Goal: Task Accomplishment & Management: Complete application form

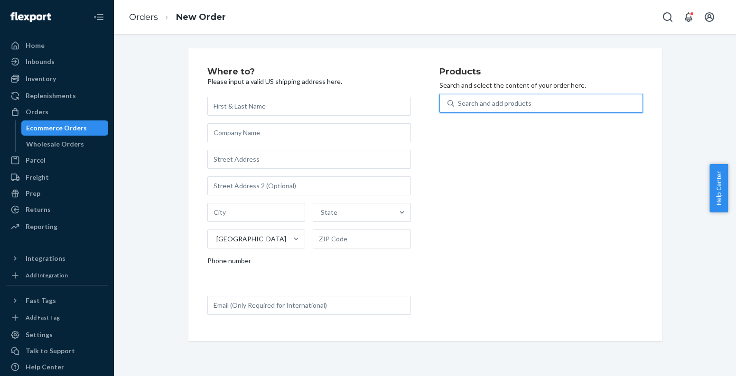
click at [93, 129] on div "Ecommerce Orders" at bounding box center [64, 127] width 85 height 13
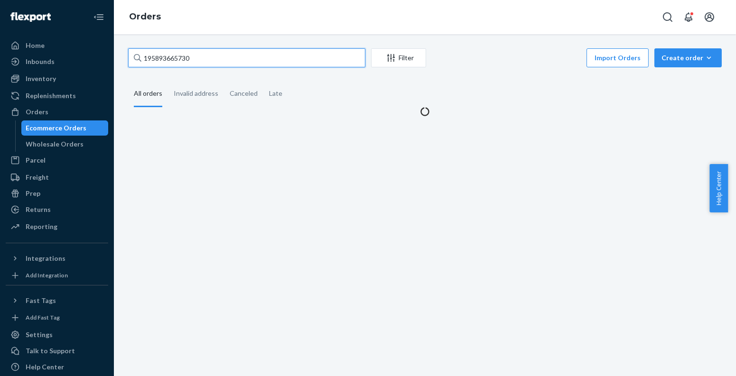
click at [264, 65] on input "195893665730" at bounding box center [246, 57] width 237 height 19
paste input "[PERSON_NAME]"
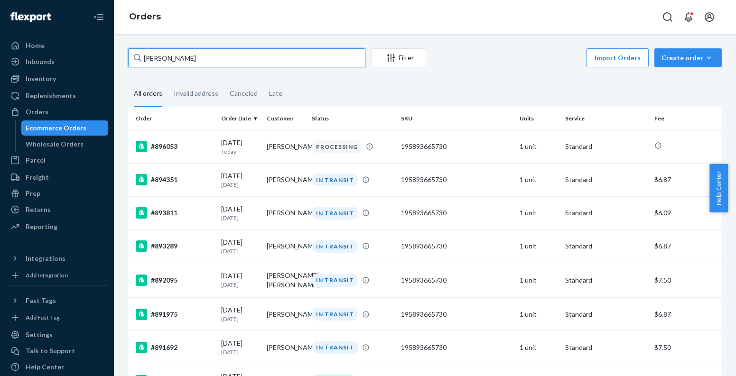
paste input "[PERSON_NAME]"
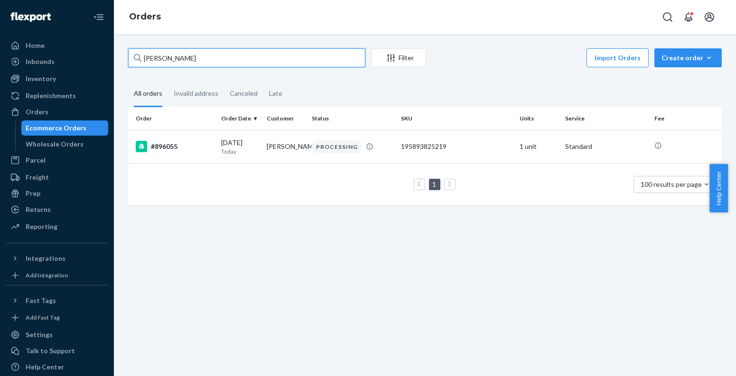
paste input "[PERSON_NAME]"
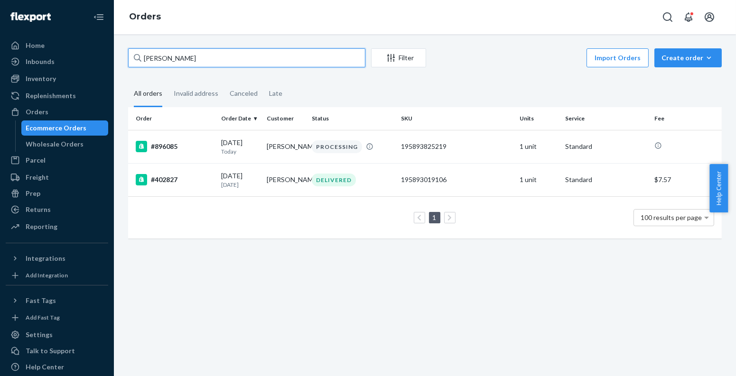
paste input "[PERSON_NAME]"
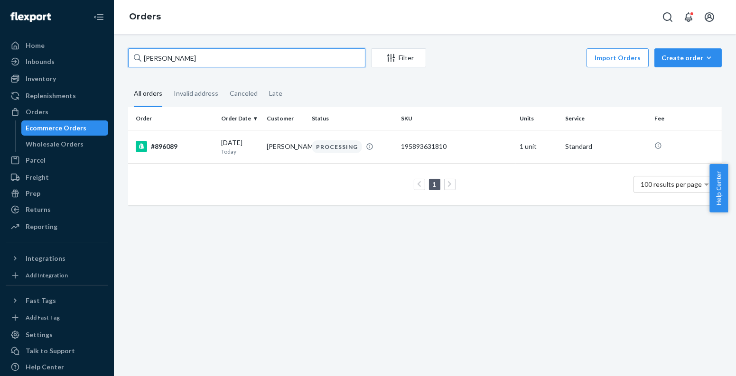
paste input "[PERSON_NAME]"
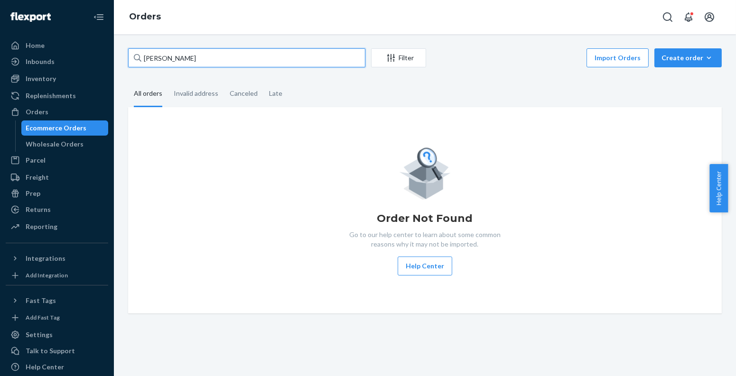
type input "[PERSON_NAME]"
click at [686, 55] on div "Create order" at bounding box center [688, 57] width 53 height 9
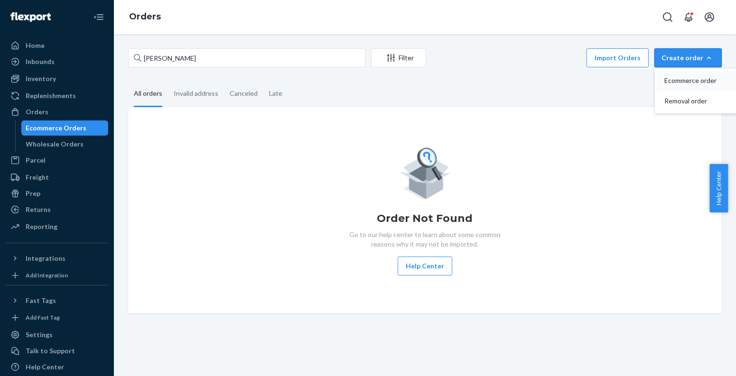
click at [675, 84] on span "Ecommerce order" at bounding box center [693, 80] width 59 height 7
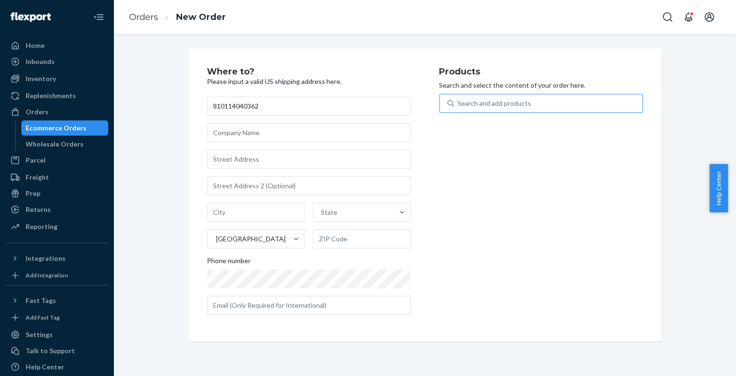
type input "810114040362"
click at [574, 97] on div "Search and add products" at bounding box center [548, 103] width 188 height 17
click at [459, 99] on input "Search and add products" at bounding box center [458, 103] width 1 height 9
paste input "810114040362"
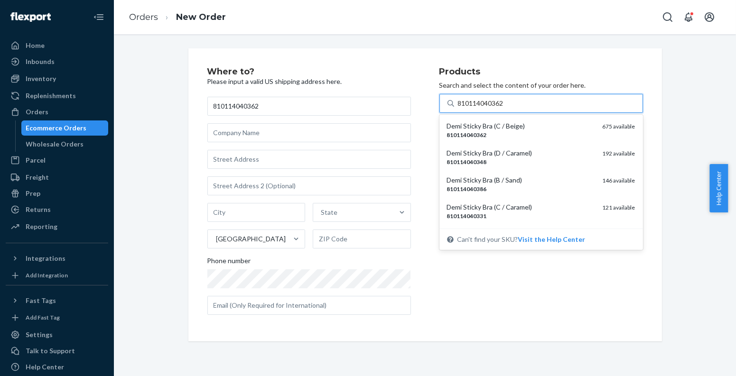
type input "810114040362"
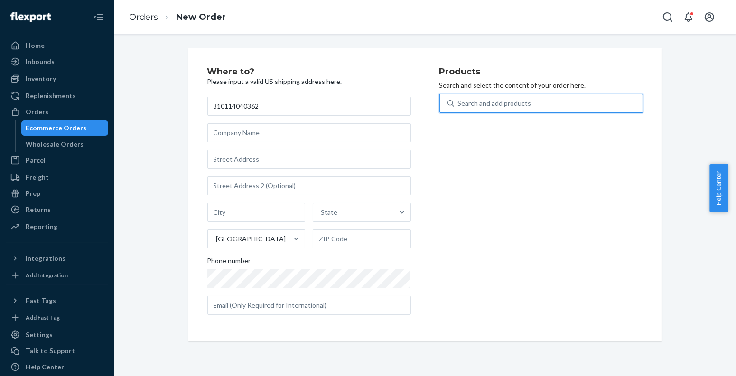
paste input "810114047729"
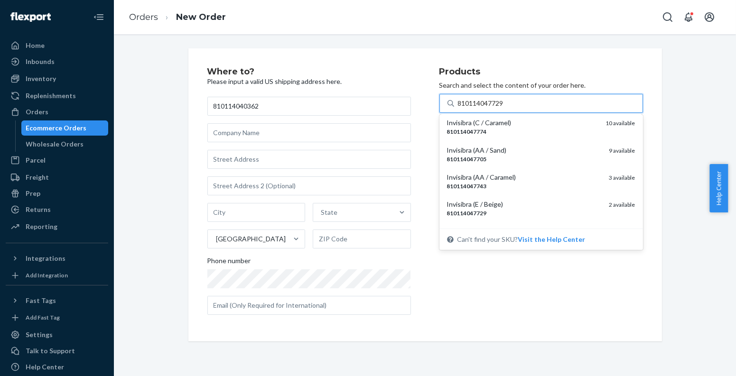
scroll to position [117, 0]
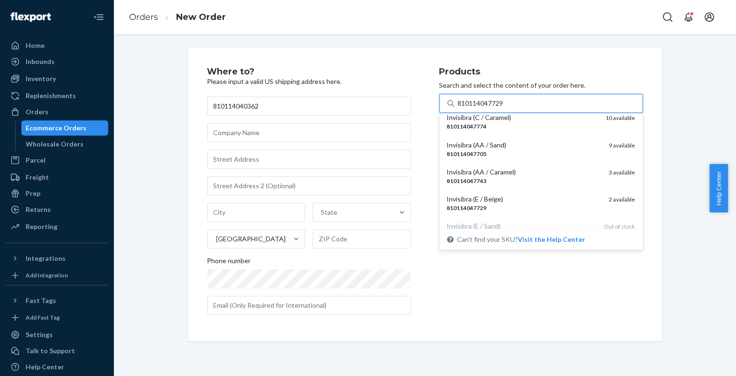
type input "810114047729"
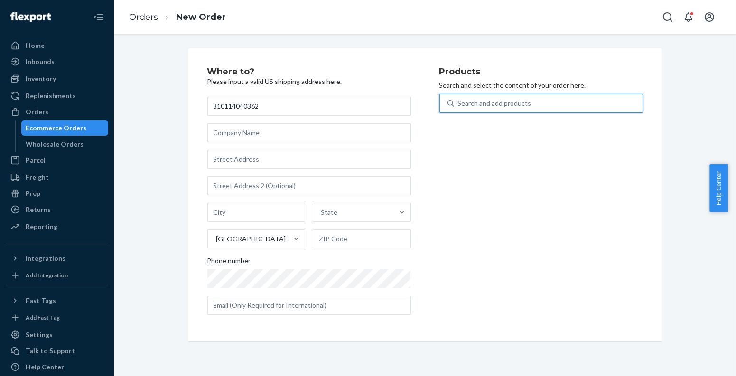
paste input "810114047729"
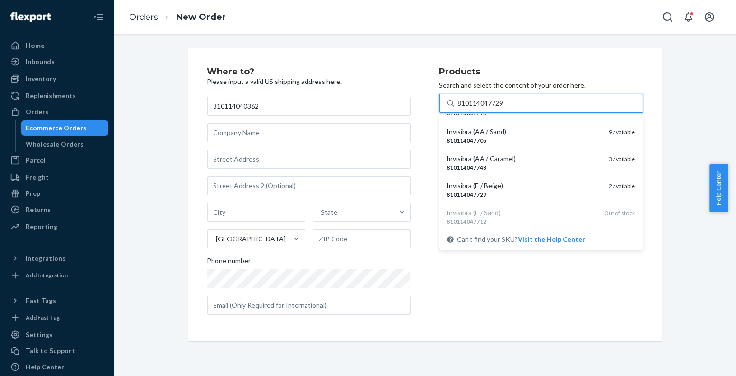
scroll to position [134, 0]
type input "810114047729"
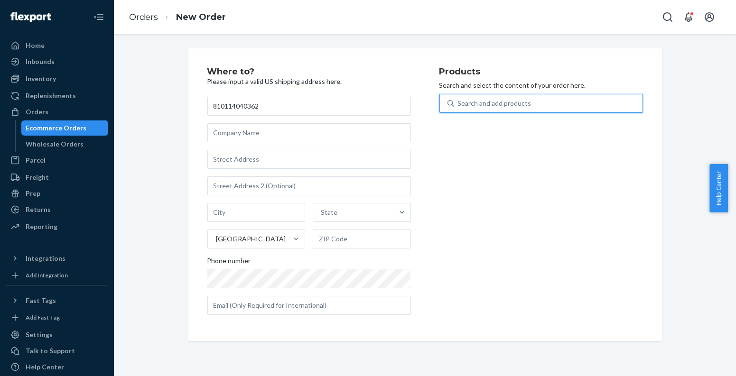
paste input "195893271344"
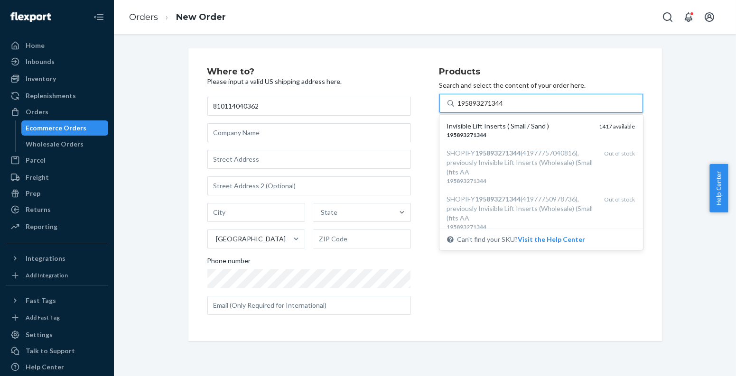
type input "195893271344"
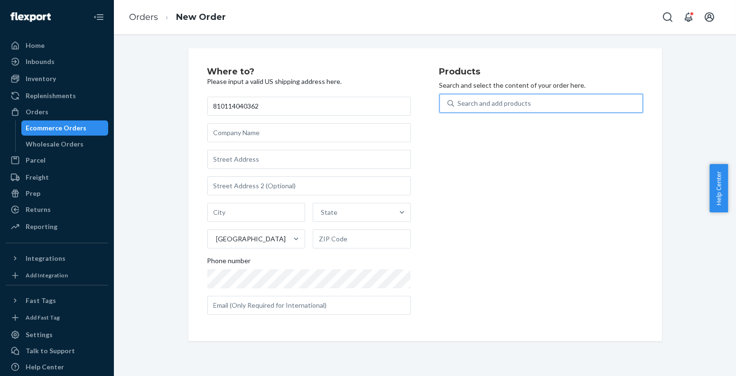
paste input "195893886845"
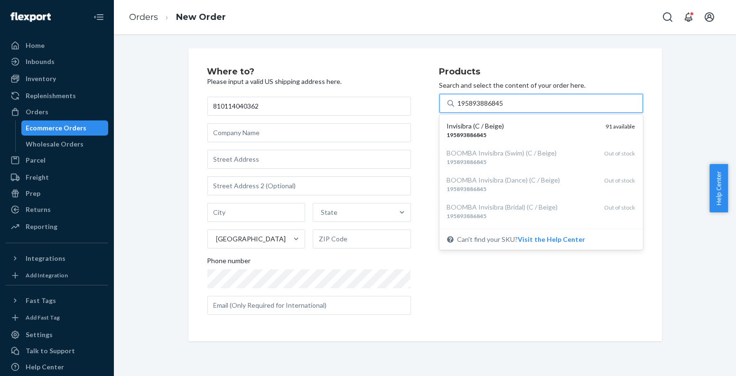
type input "195893886845"
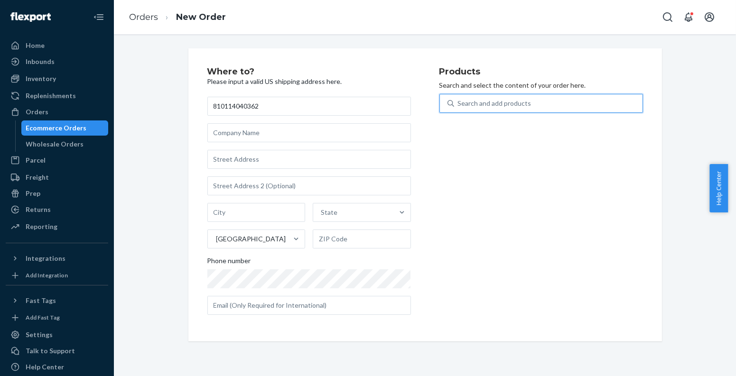
click at [89, 129] on div "Ecommerce Orders" at bounding box center [64, 127] width 85 height 13
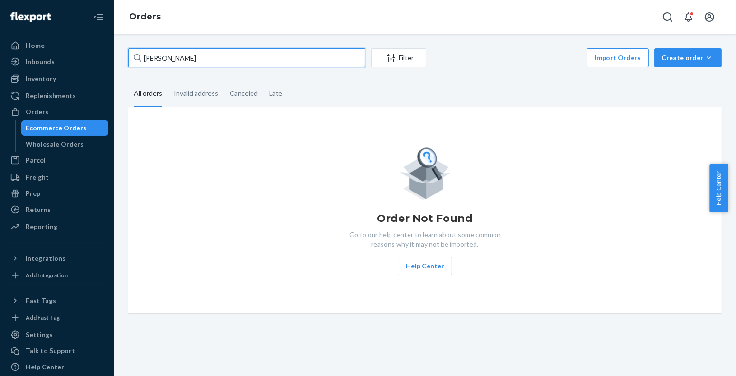
click at [207, 59] on input "[PERSON_NAME]" at bounding box center [246, 57] width 237 height 19
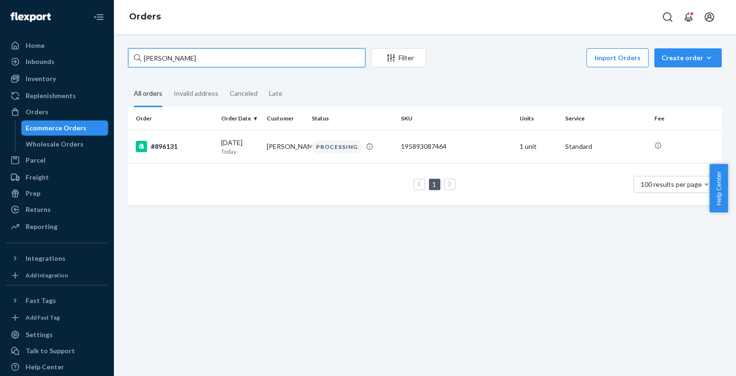
paste input "[PERSON_NAME]"
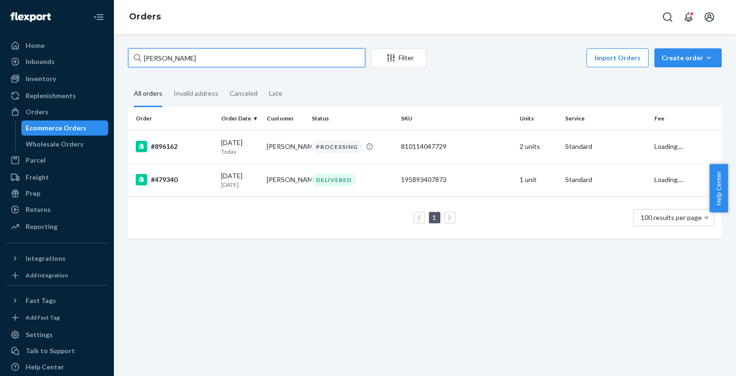
paste input "[PERSON_NAME]"
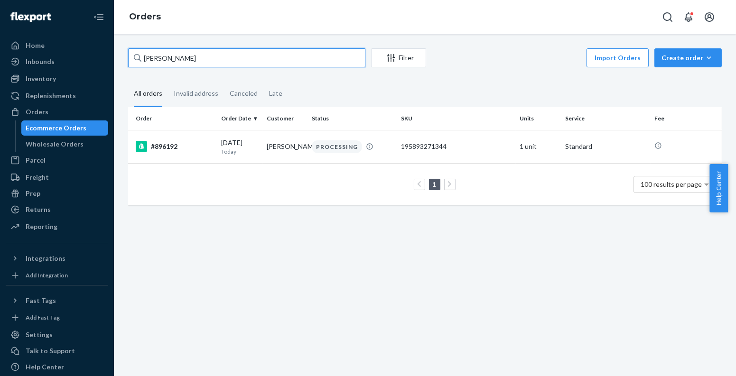
paste input "[PERSON_NAME]"
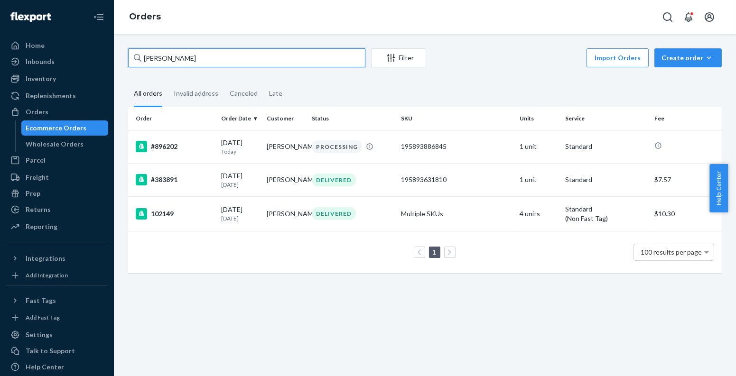
paste input "[PERSON_NAME] [PERSON_NAME]"
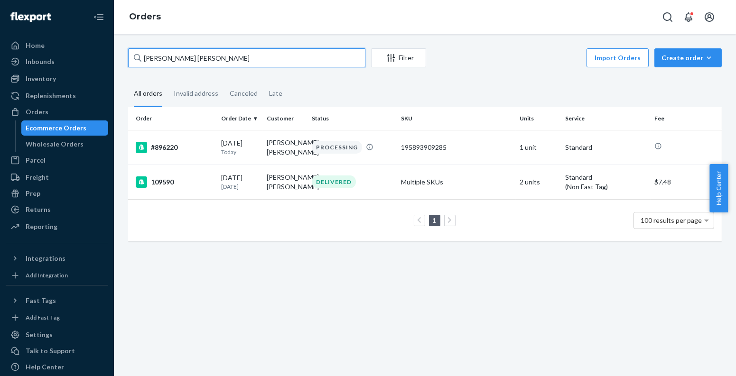
paste input "195893730056"
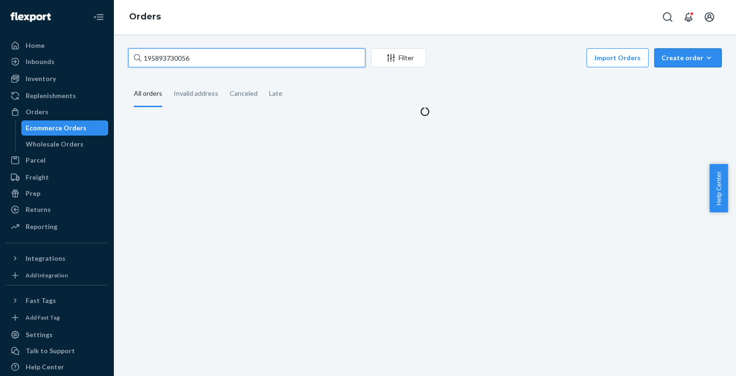
type input "195893730056"
click at [704, 55] on icon "button" at bounding box center [708, 57] width 9 height 9
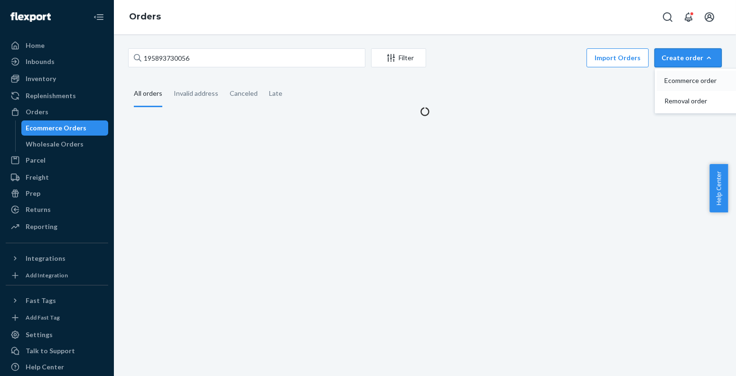
click at [668, 78] on span "Ecommerce order" at bounding box center [693, 80] width 59 height 7
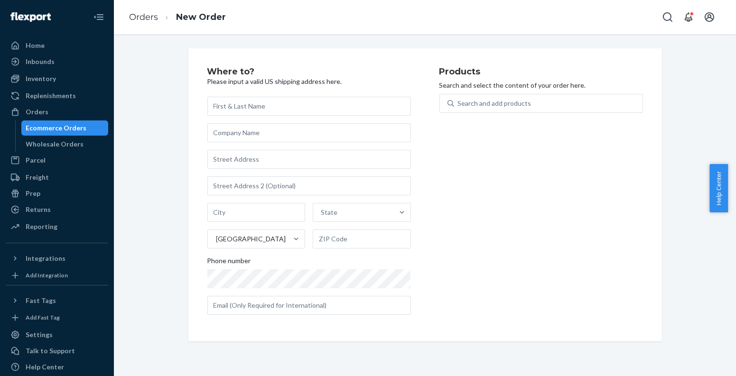
click at [586, 115] on div "Search and add products" at bounding box center [541, 109] width 204 height 30
click at [582, 108] on div "Search and add products" at bounding box center [548, 103] width 188 height 17
click at [459, 108] on input "Search and add products" at bounding box center [458, 103] width 1 height 9
paste input "195893730056"
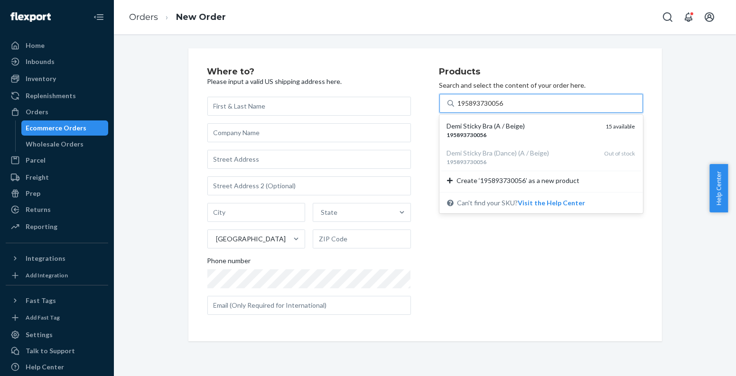
type input "195893730056"
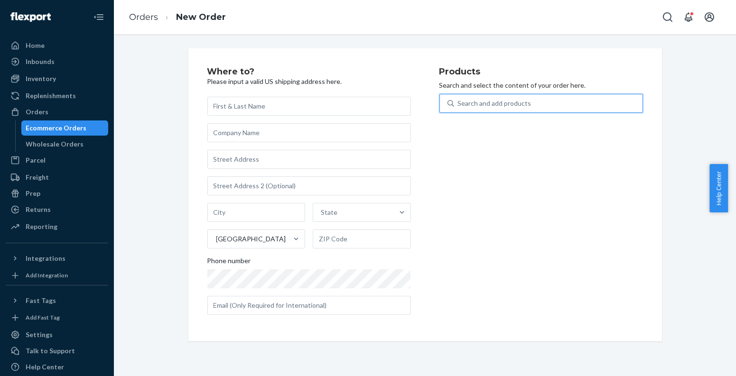
paste input "195893087464"
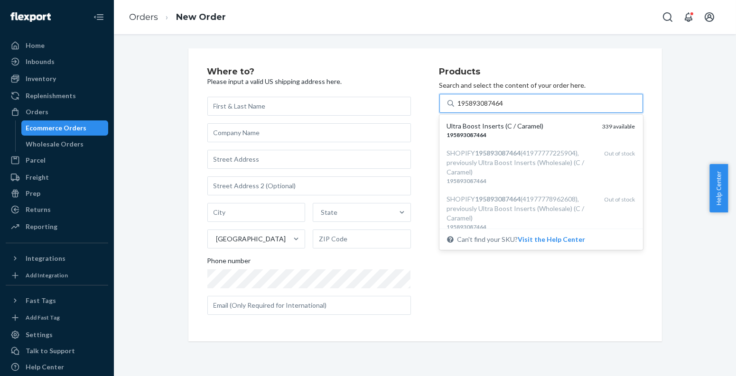
type input "195893087464"
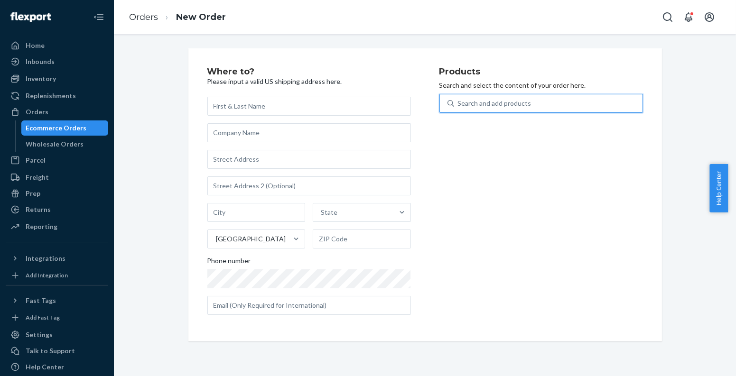
paste input "195893866366"
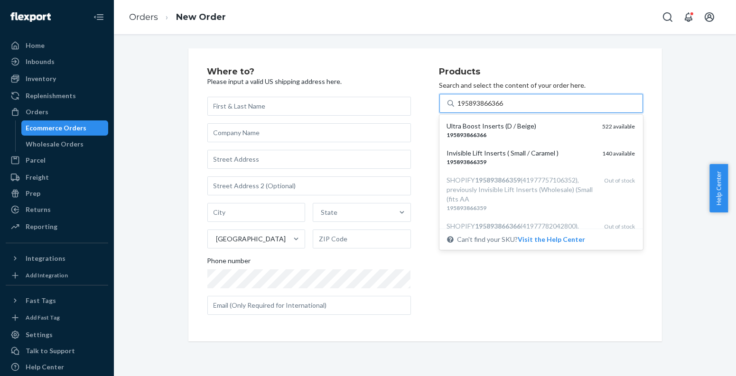
type input "195893866366"
